Goal: Find specific page/section: Find specific page/section

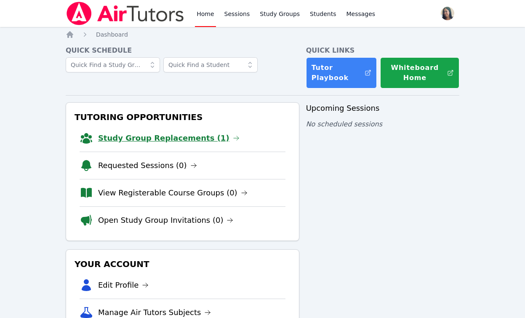
click at [164, 139] on link "Study Group Replacements (1)" at bounding box center [168, 138] width 141 height 12
click at [181, 137] on link "Study Group Replacements (1)" at bounding box center [168, 138] width 141 height 12
